Goal: Task Accomplishment & Management: Use online tool/utility

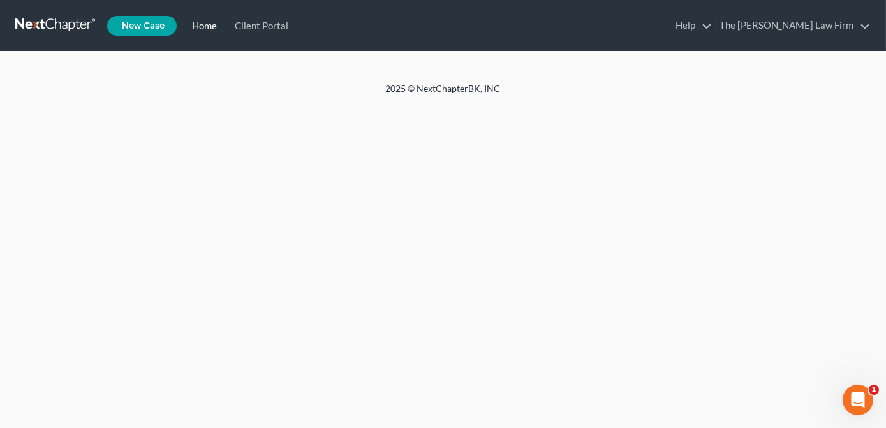
click at [213, 23] on link "Home" at bounding box center [202, 25] width 43 height 23
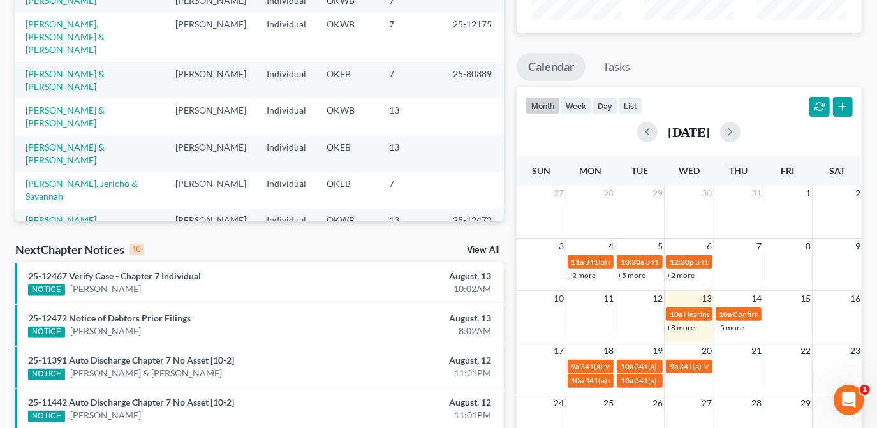
scroll to position [179, 0]
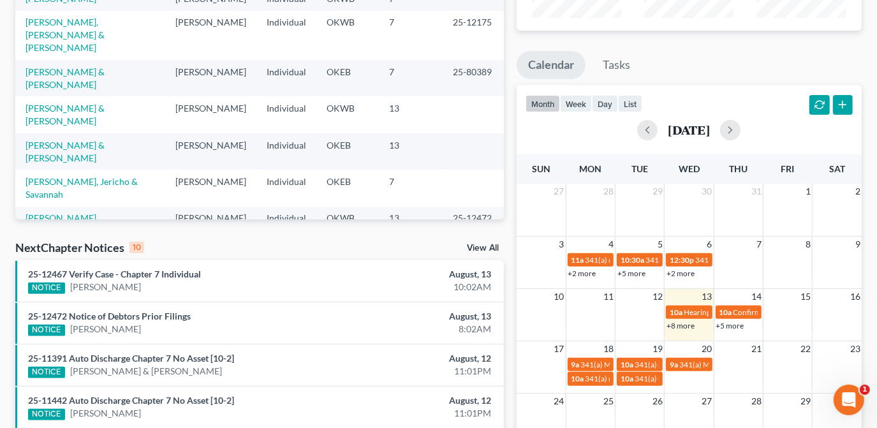
click at [687, 323] on link "+8 more" at bounding box center [681, 326] width 28 height 10
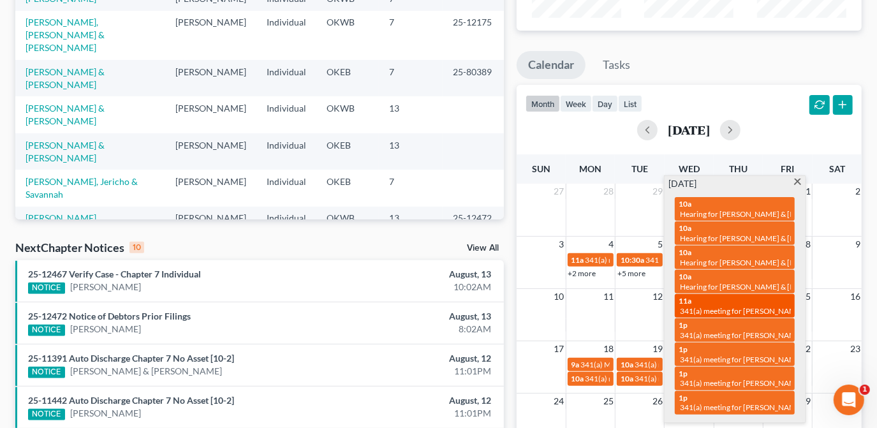
click at [752, 304] on div "11a 341(a) meeting for [PERSON_NAME] & [PERSON_NAME]" at bounding box center [735, 306] width 112 height 20
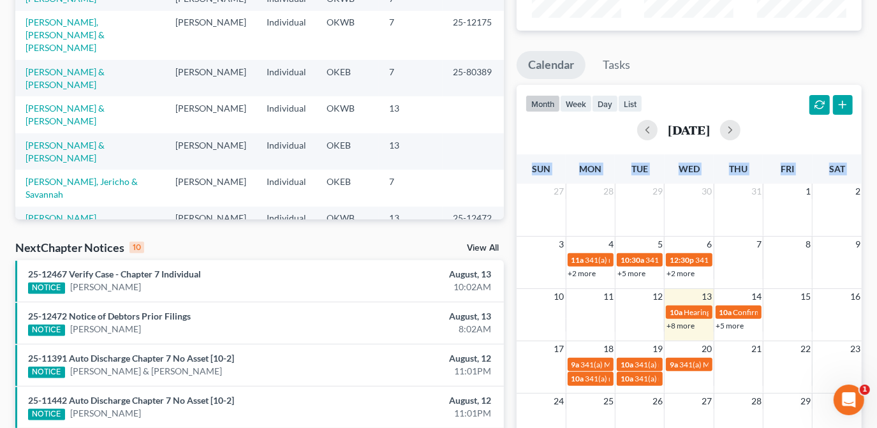
drag, startPoint x: 752, startPoint y: 304, endPoint x: 683, endPoint y: 320, distance: 70.9
click at [681, 325] on link "+8 more" at bounding box center [681, 326] width 28 height 10
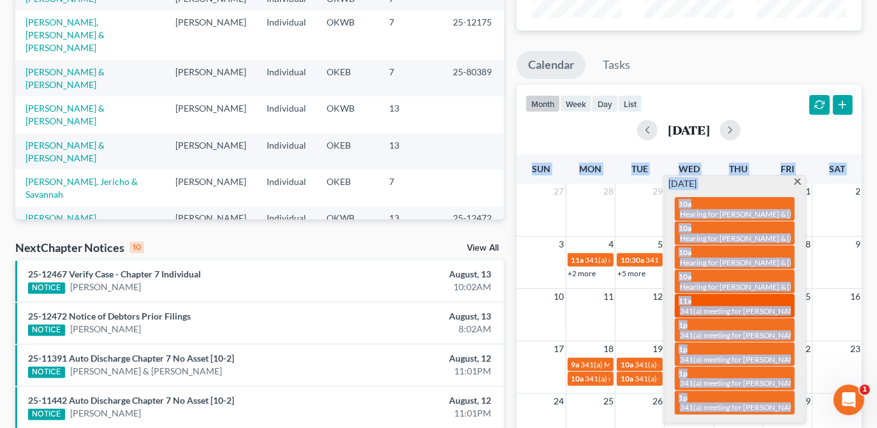
click at [743, 306] on span "341(a) meeting for [PERSON_NAME] & [PERSON_NAME]" at bounding box center [775, 311] width 191 height 10
select select "Days"
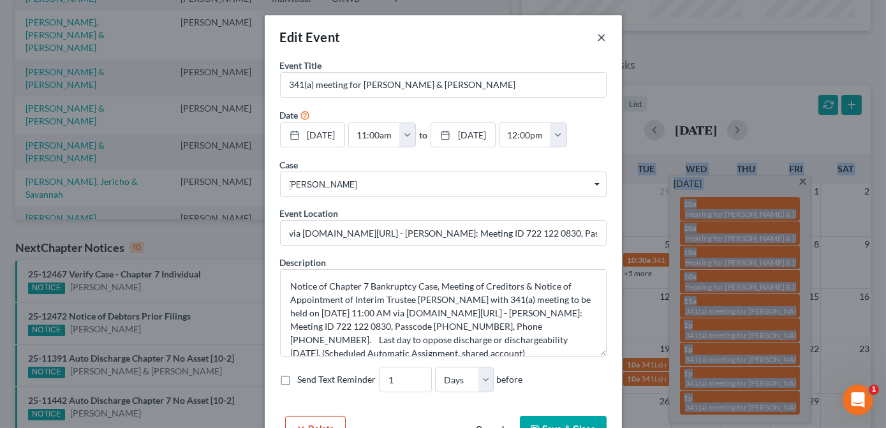
click at [598, 34] on button "×" at bounding box center [602, 36] width 9 height 15
